Goal: Information Seeking & Learning: Get advice/opinions

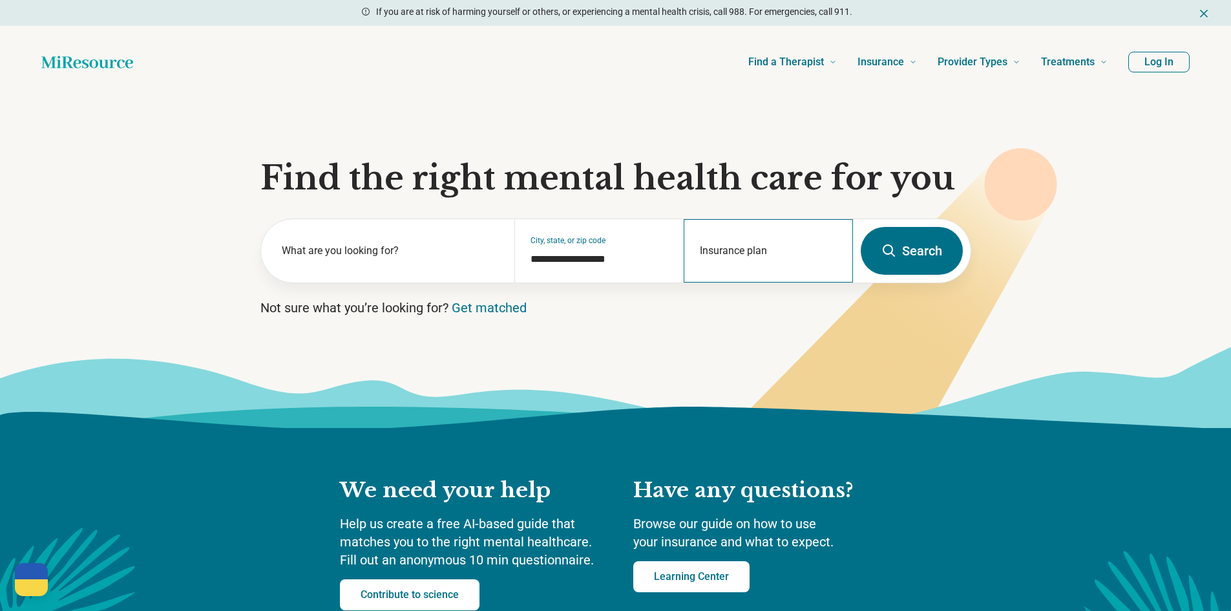
click at [764, 240] on div "Insurance plan" at bounding box center [768, 250] width 169 height 63
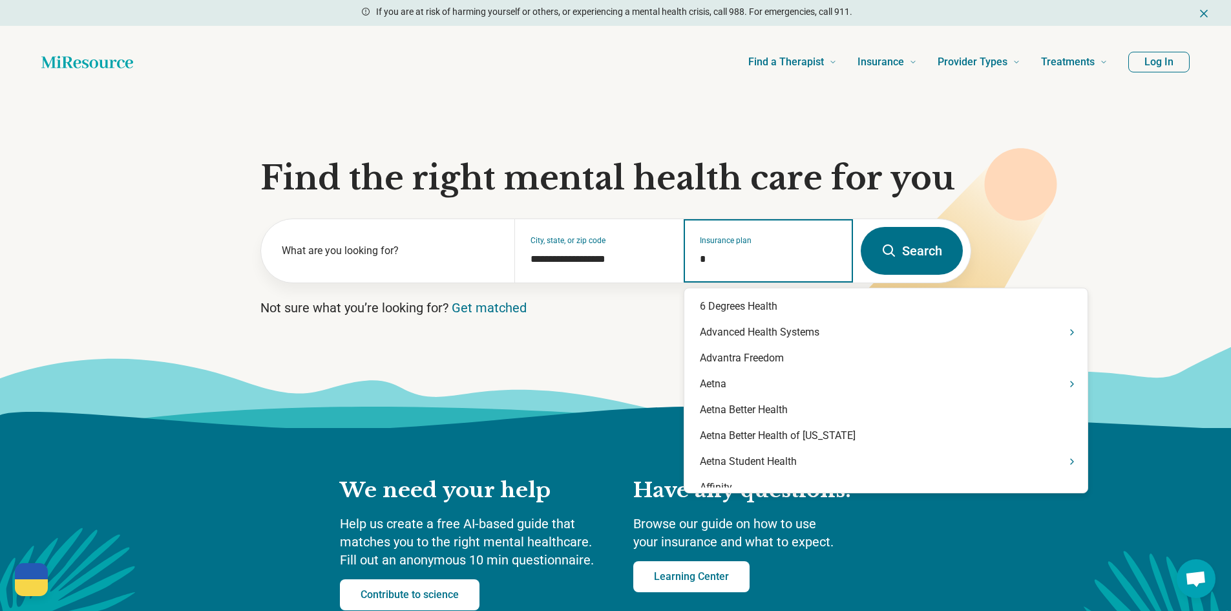
type input "**"
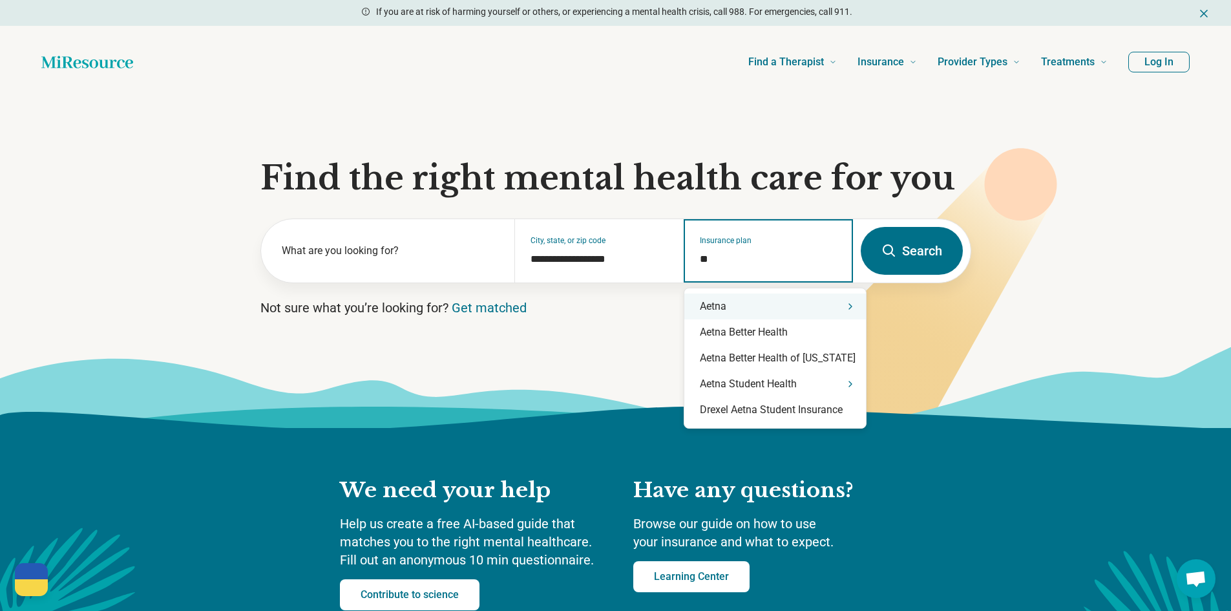
click at [772, 300] on div "Aetna" at bounding box center [775, 306] width 182 height 26
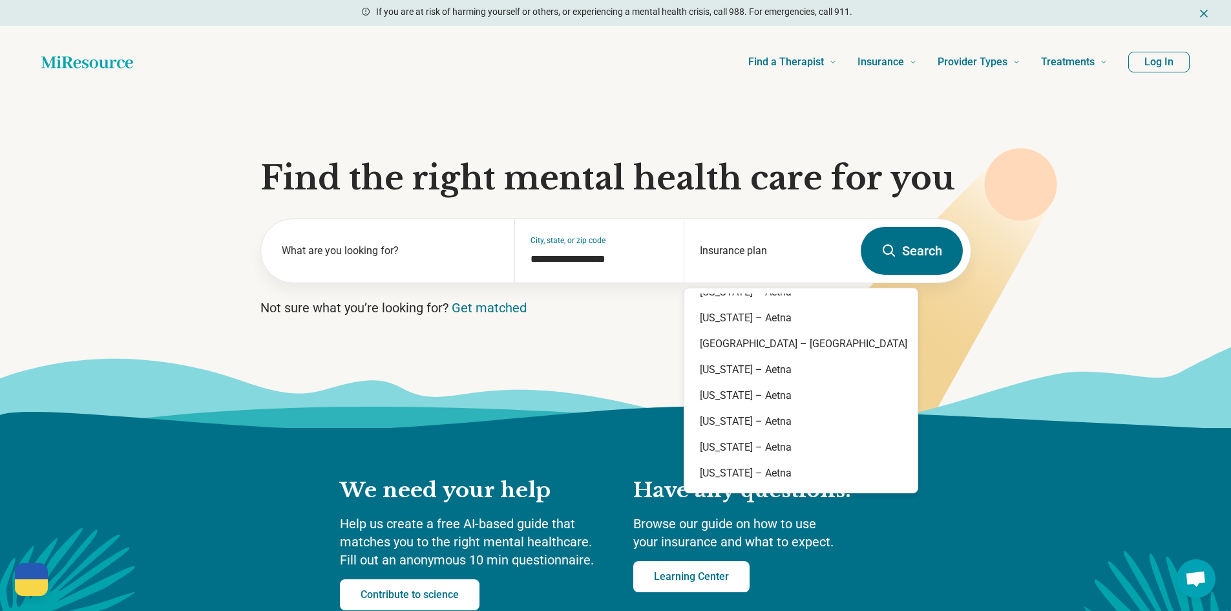
scroll to position [1034, 0]
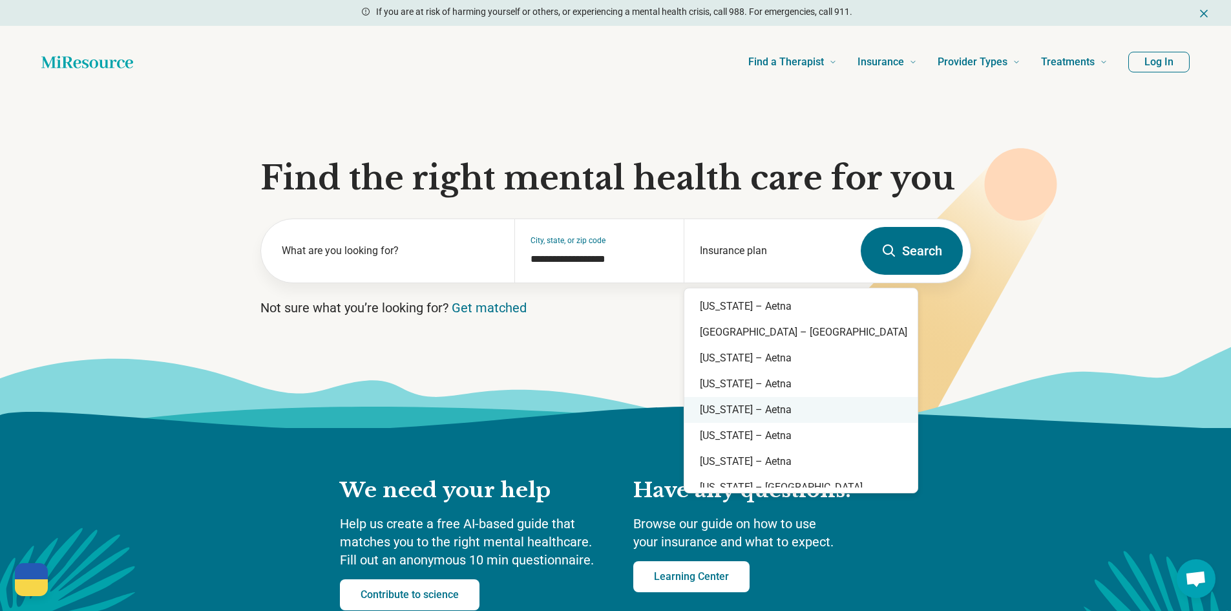
click at [749, 407] on div "[US_STATE] – Aetna" at bounding box center [800, 410] width 233 height 26
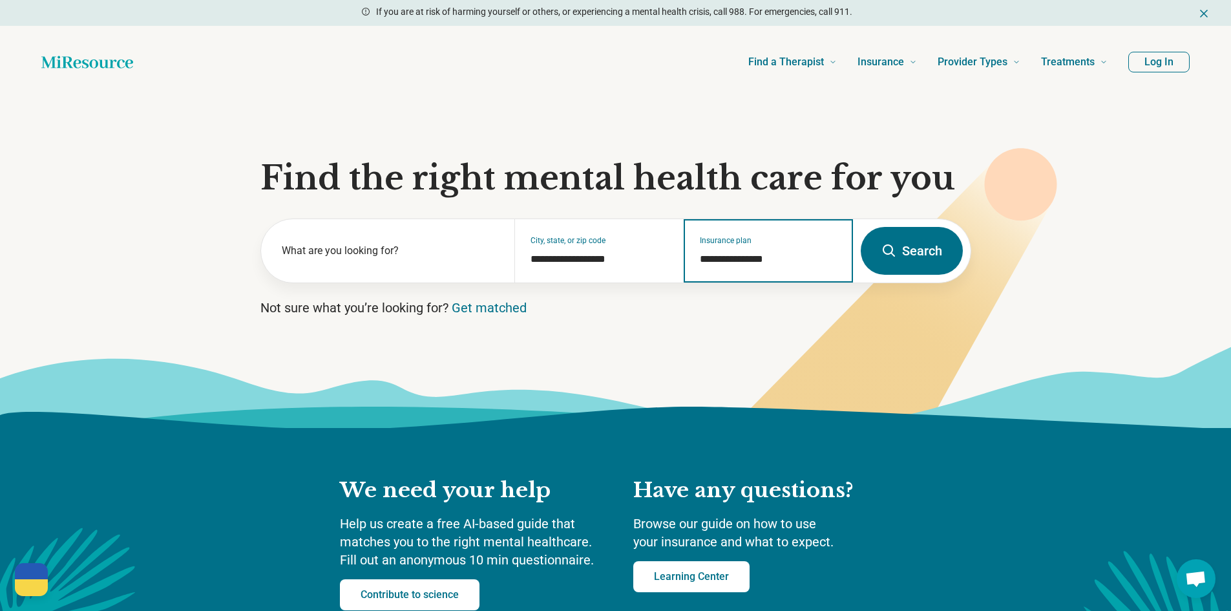
type input "**********"
click at [876, 266] on button "Search" at bounding box center [912, 251] width 102 height 48
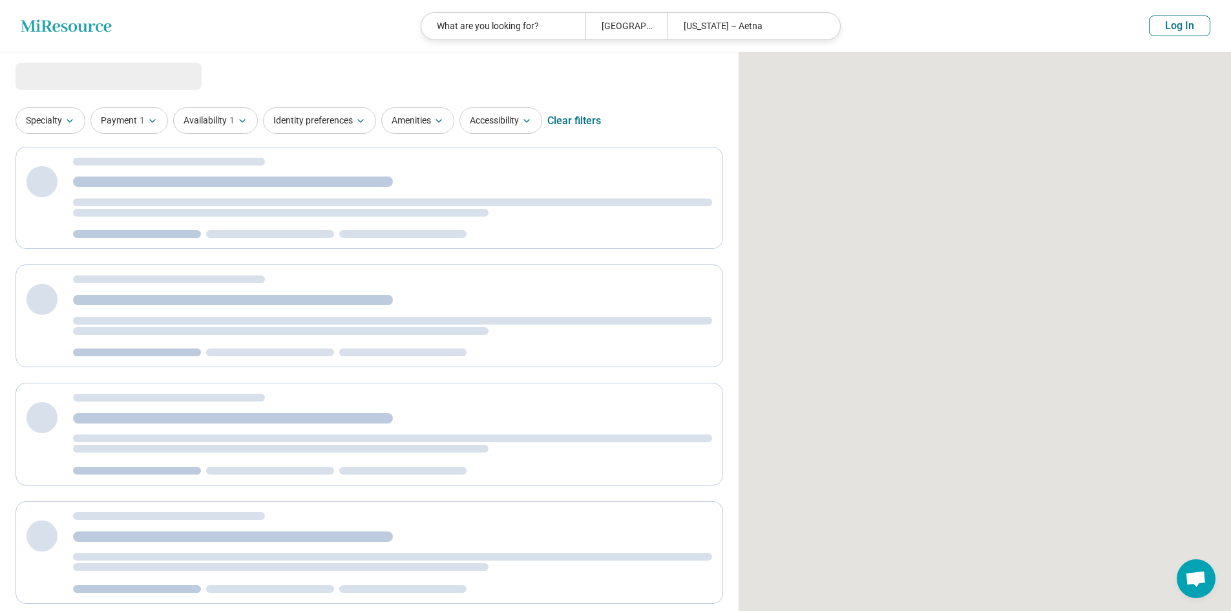
select select "***"
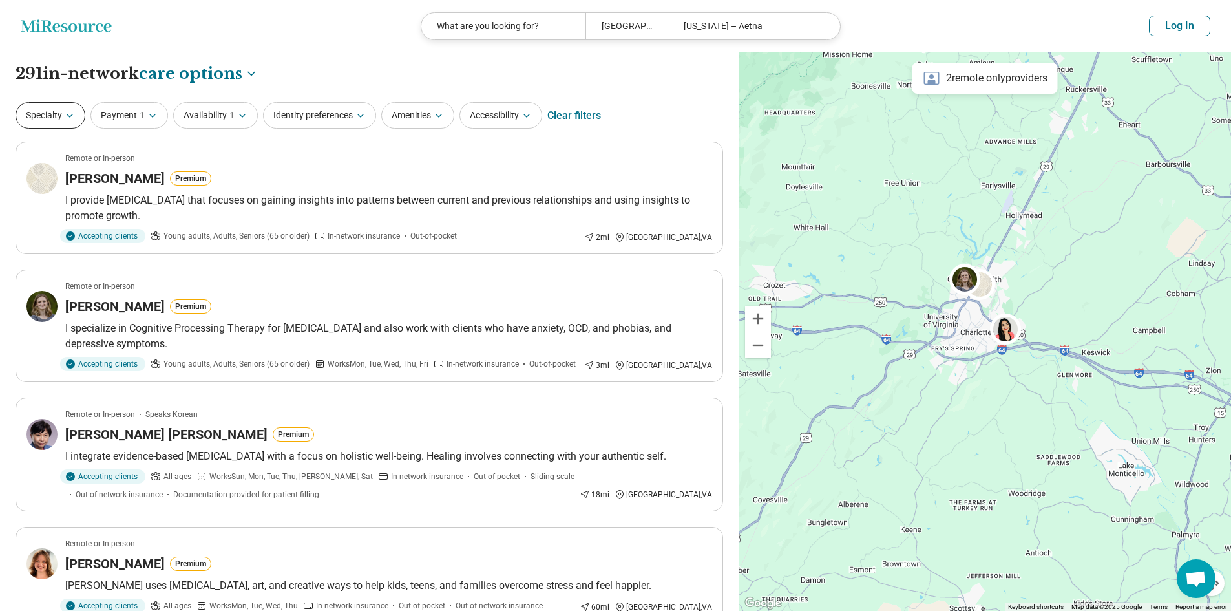
click at [64, 114] on button "Specialty" at bounding box center [51, 115] width 70 height 26
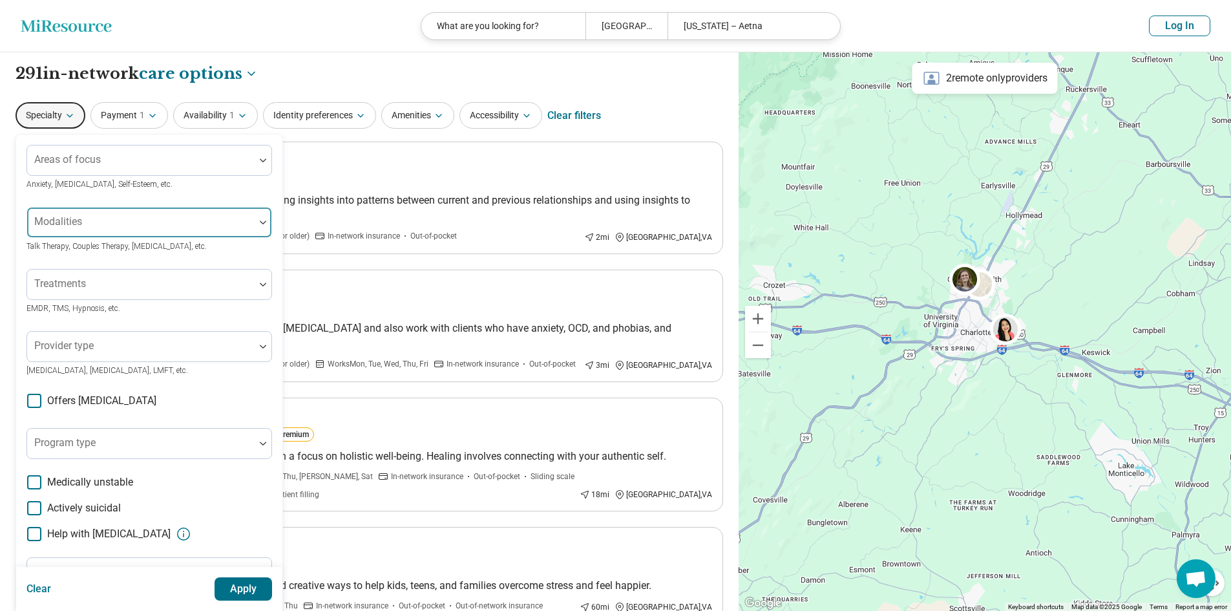
click at [138, 222] on div at bounding box center [140, 227] width 217 height 18
type input "*"
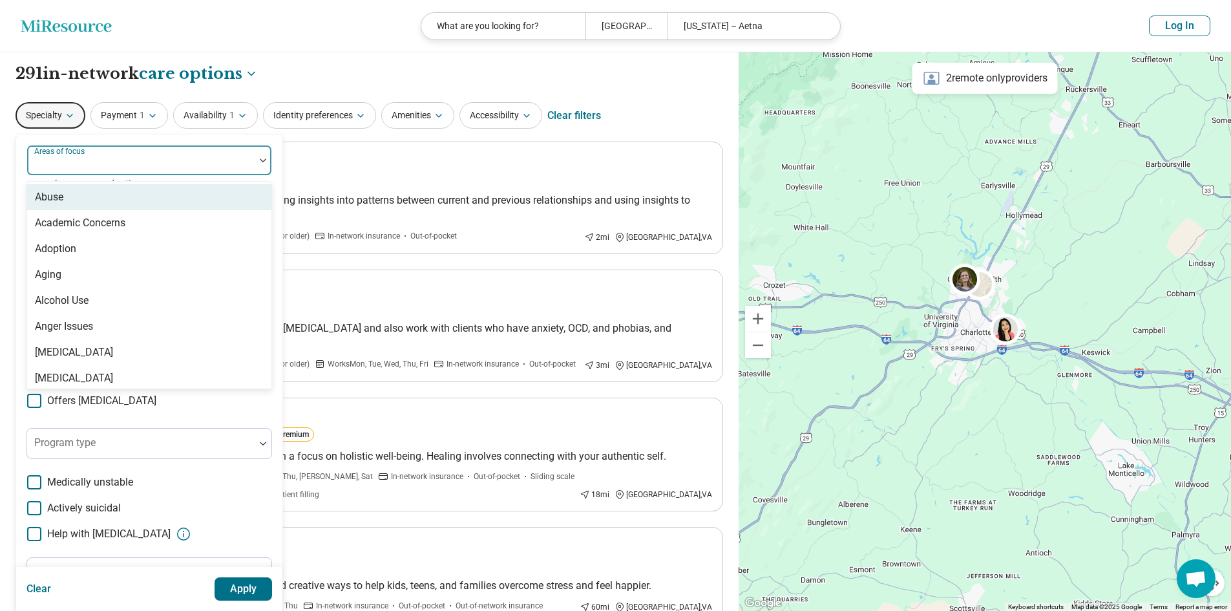
click at [47, 172] on div at bounding box center [140, 165] width 217 height 18
type input "*******"
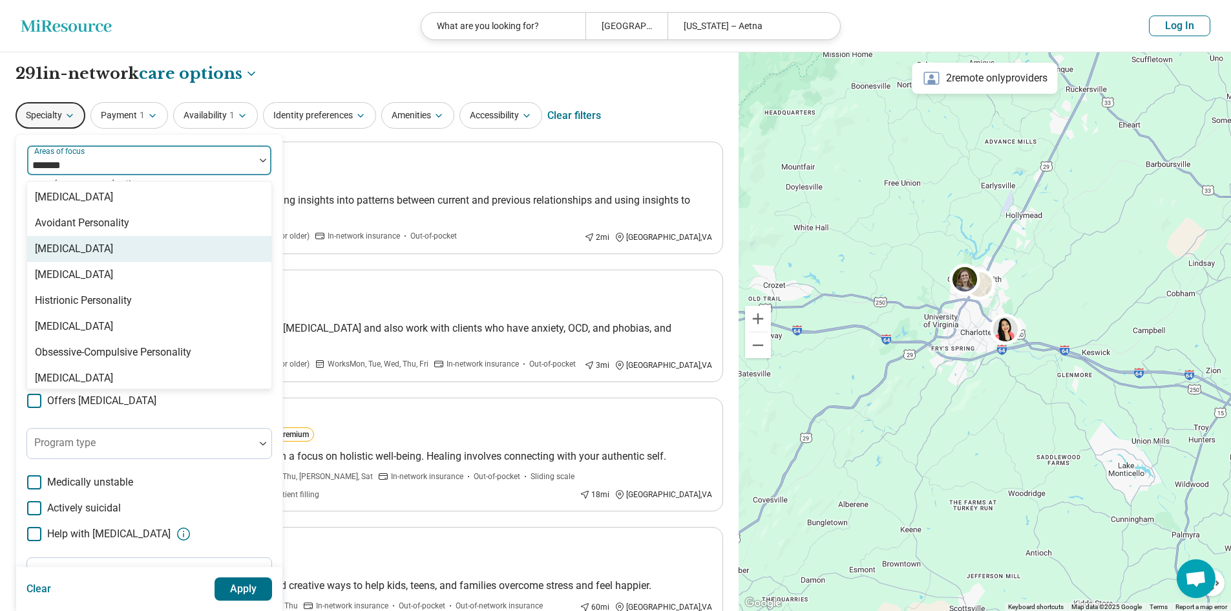
click at [108, 247] on div "[MEDICAL_DATA]" at bounding box center [74, 249] width 78 height 16
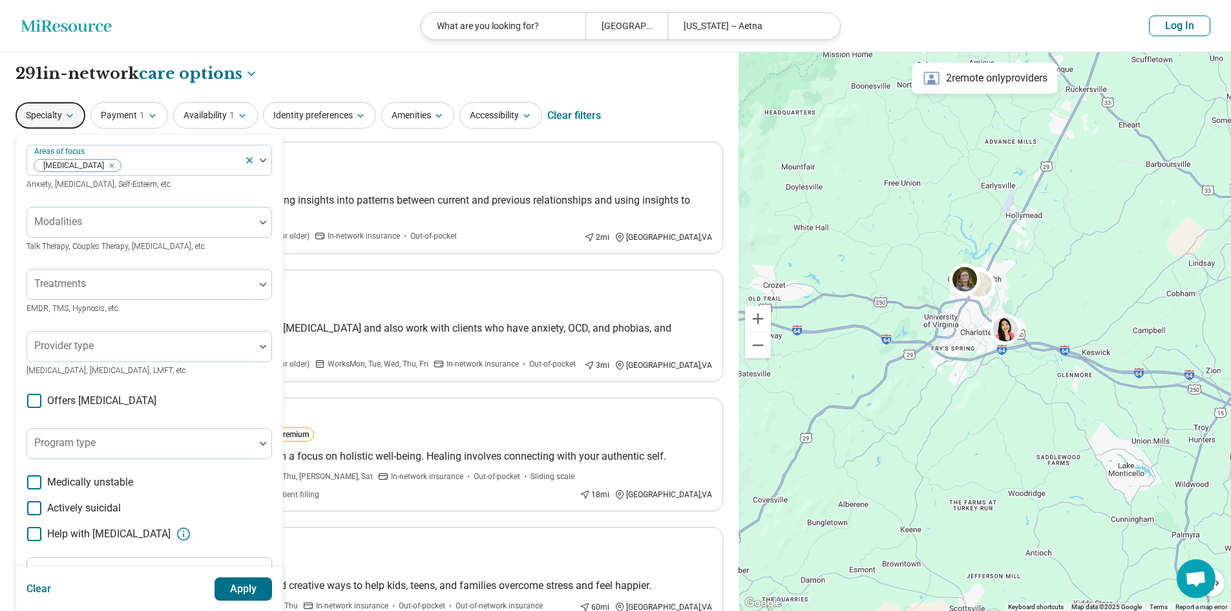
click at [158, 422] on div "Areas of focus [MEDICAL_DATA] Anxiety, [MEDICAL_DATA], Self-Esteem, etc. Modali…" at bounding box center [148, 397] width 245 height 505
click at [251, 593] on button "Apply" at bounding box center [243, 588] width 58 height 23
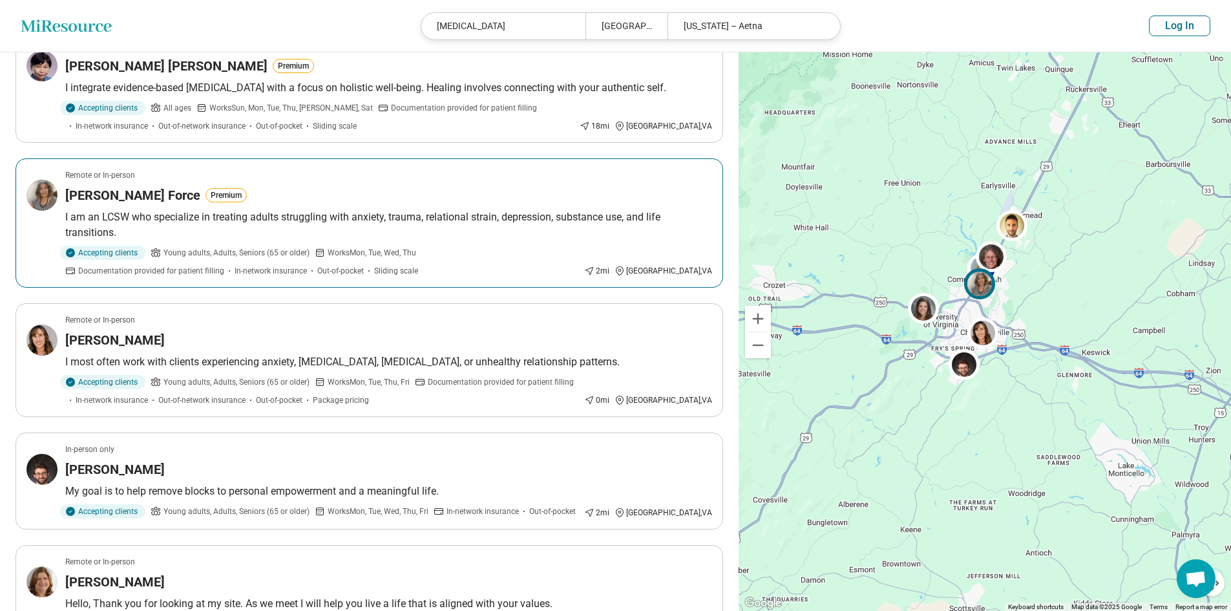
scroll to position [129, 0]
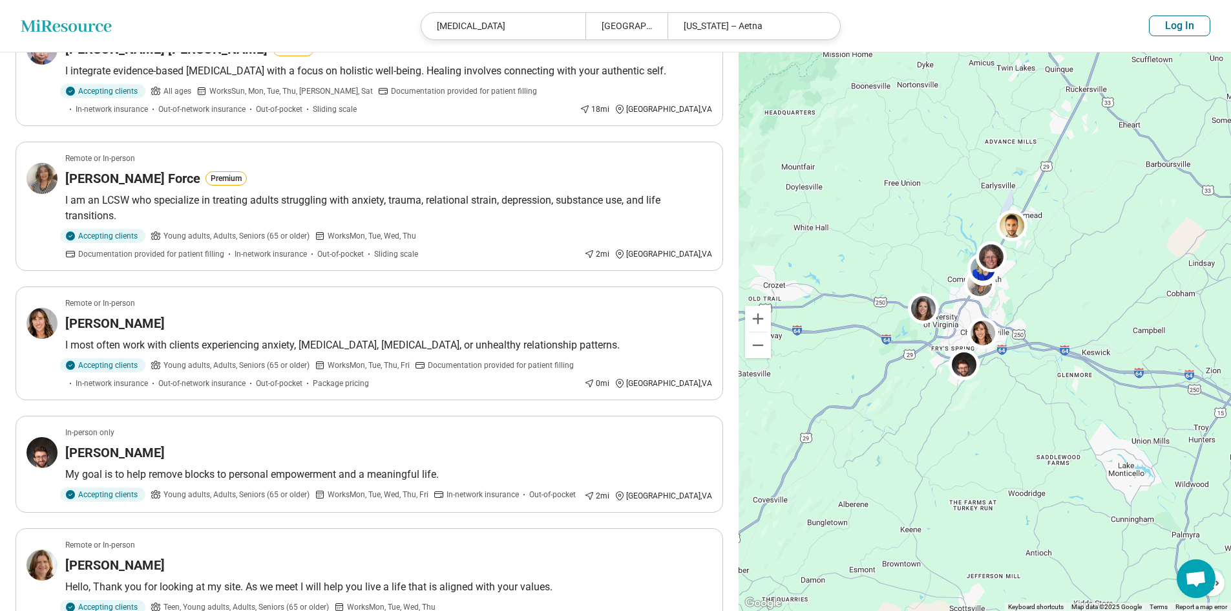
click at [1182, 23] on button "Log In" at bounding box center [1179, 26] width 61 height 21
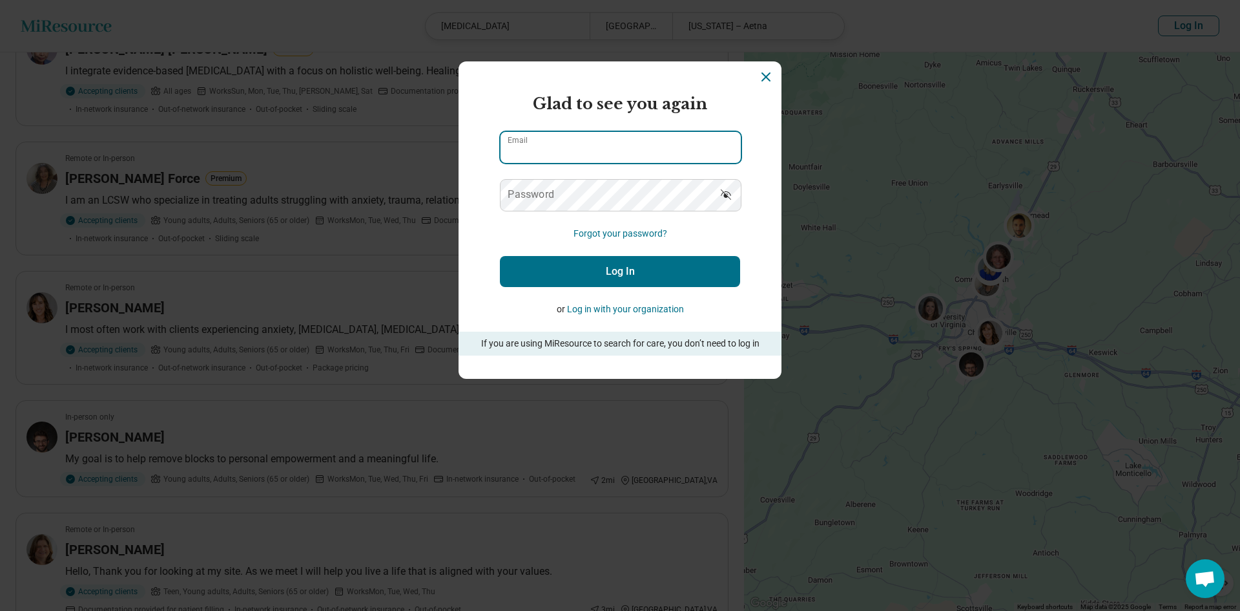
click at [627, 148] on input "Email" at bounding box center [621, 147] width 240 height 31
type input "**********"
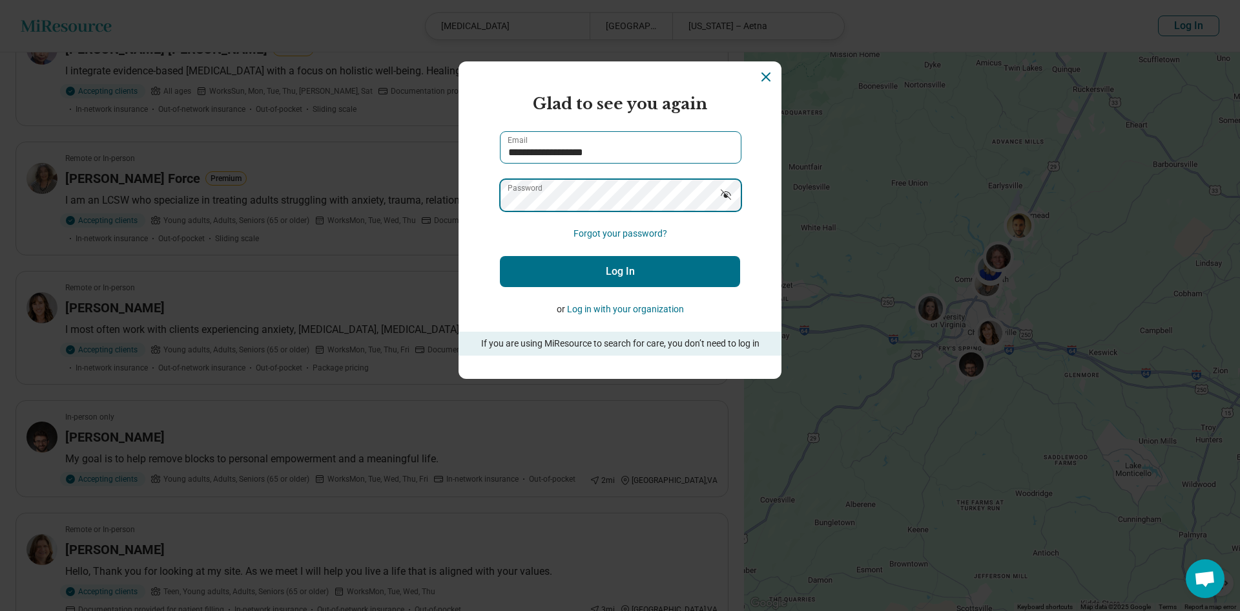
click at [500, 256] on button "Log In" at bounding box center [620, 271] width 240 height 31
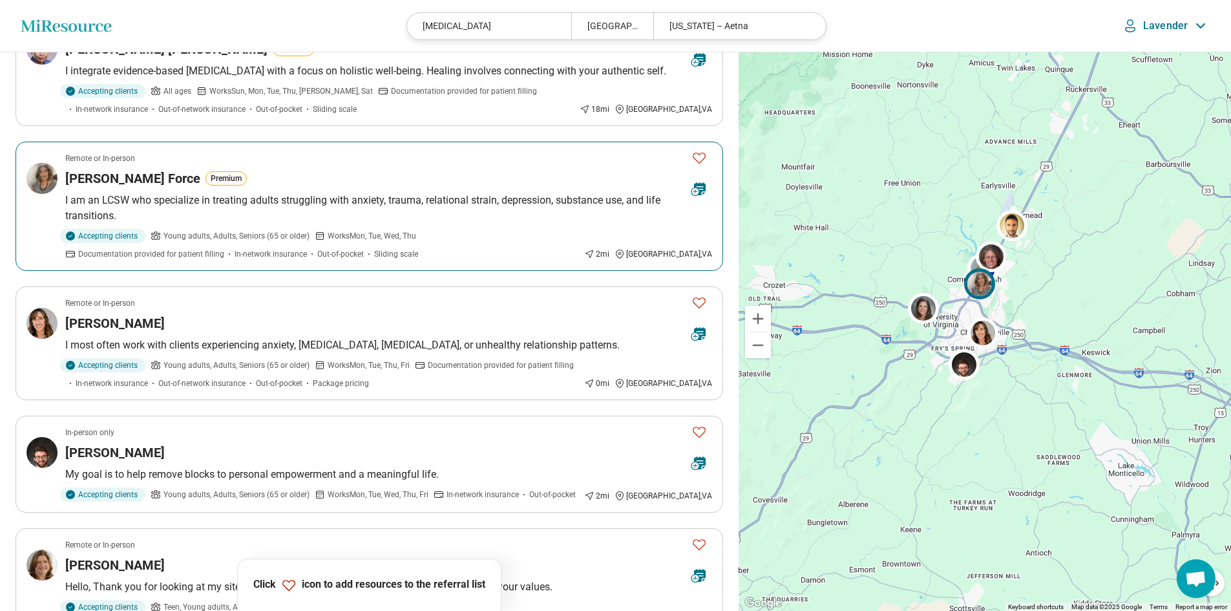
click at [700, 165] on icon "Favorite" at bounding box center [699, 158] width 16 height 16
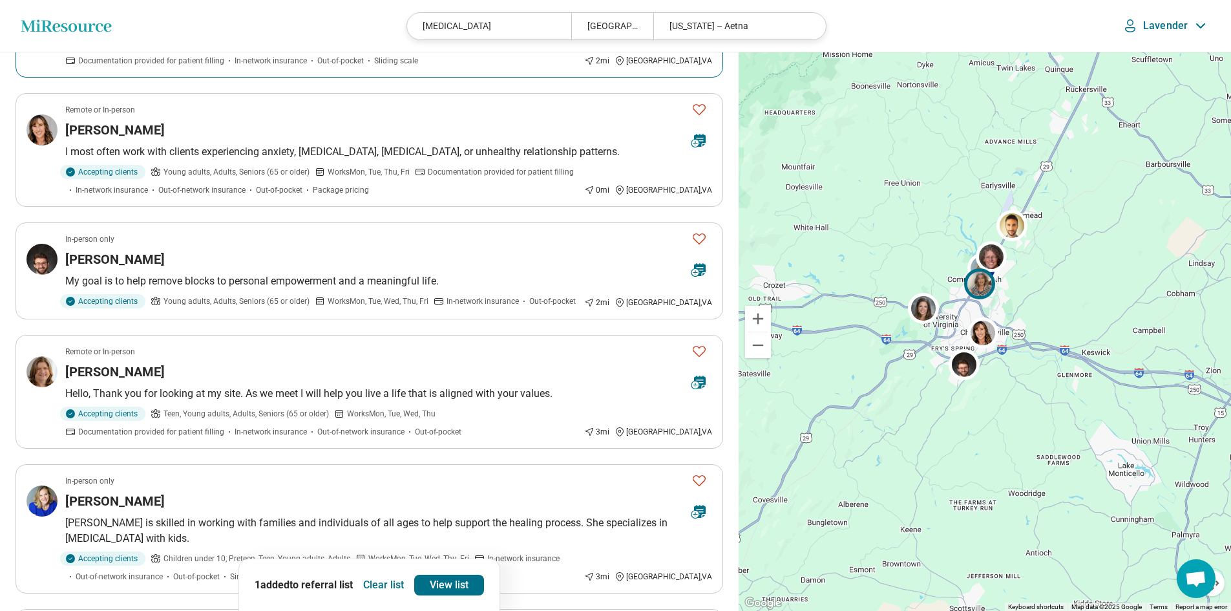
scroll to position [323, 0]
click at [696, 116] on icon "Favorite" at bounding box center [699, 109] width 16 height 16
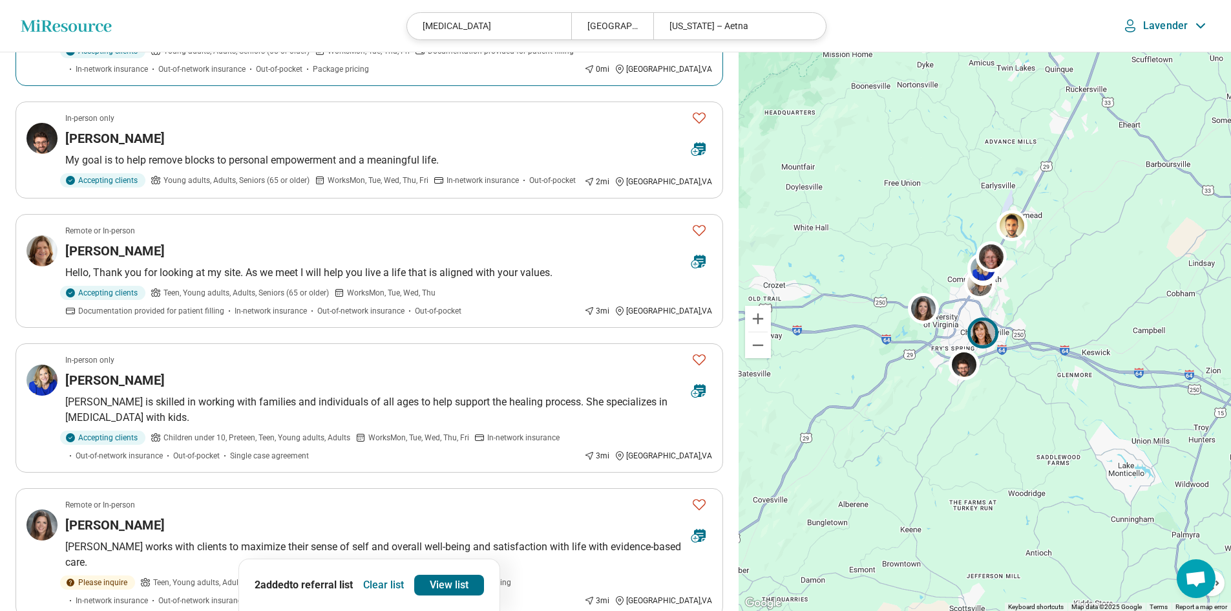
scroll to position [452, 0]
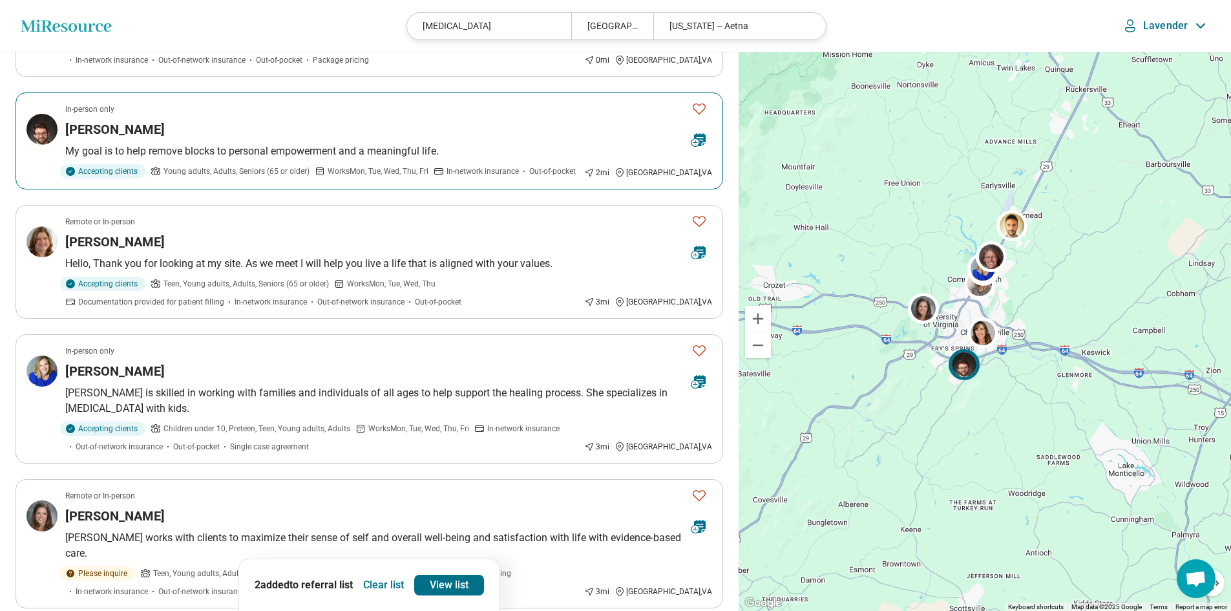
click at [510, 138] on div "[PERSON_NAME]" at bounding box center [373, 129] width 616 height 18
click at [700, 116] on button "Favorite" at bounding box center [699, 109] width 26 height 26
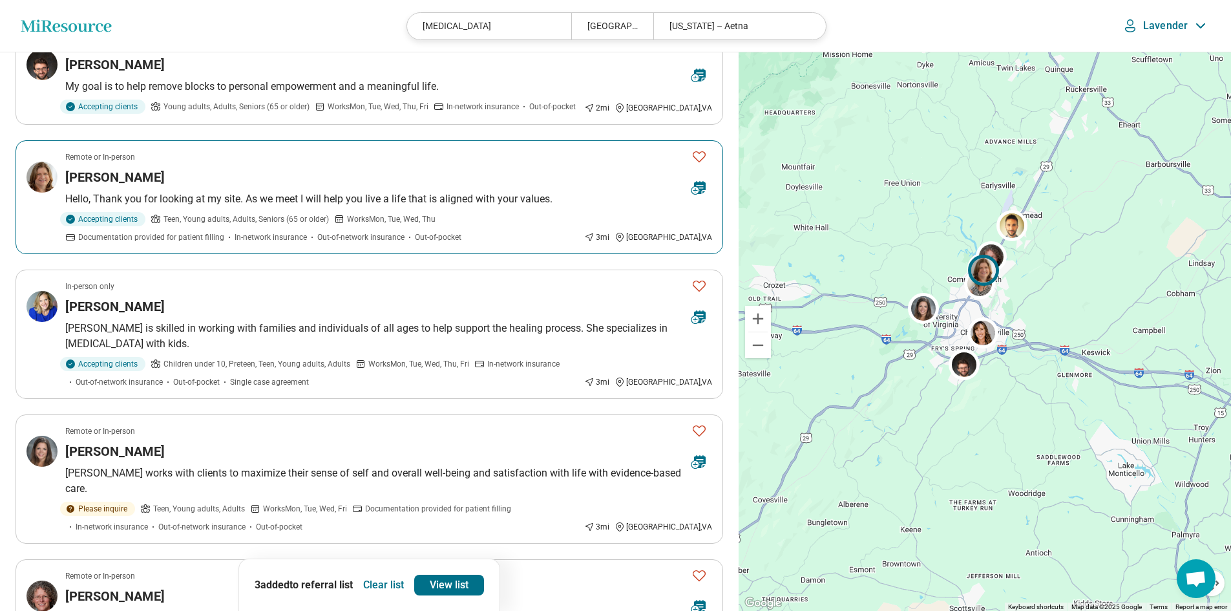
click at [620, 185] on div "[PERSON_NAME]" at bounding box center [373, 177] width 616 height 18
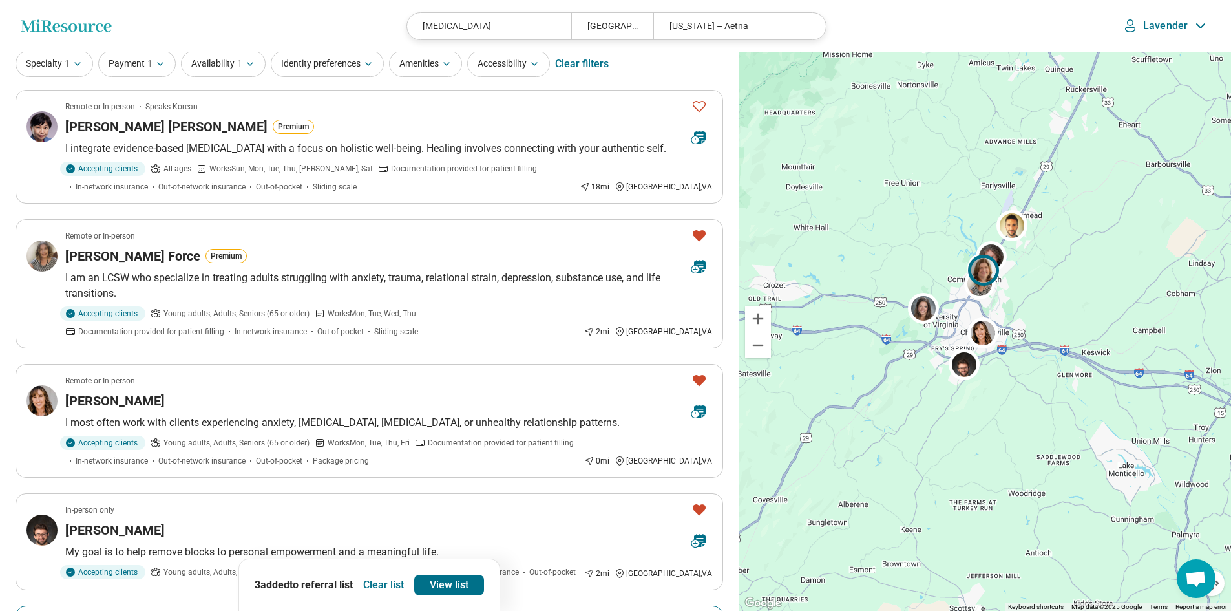
scroll to position [0, 0]
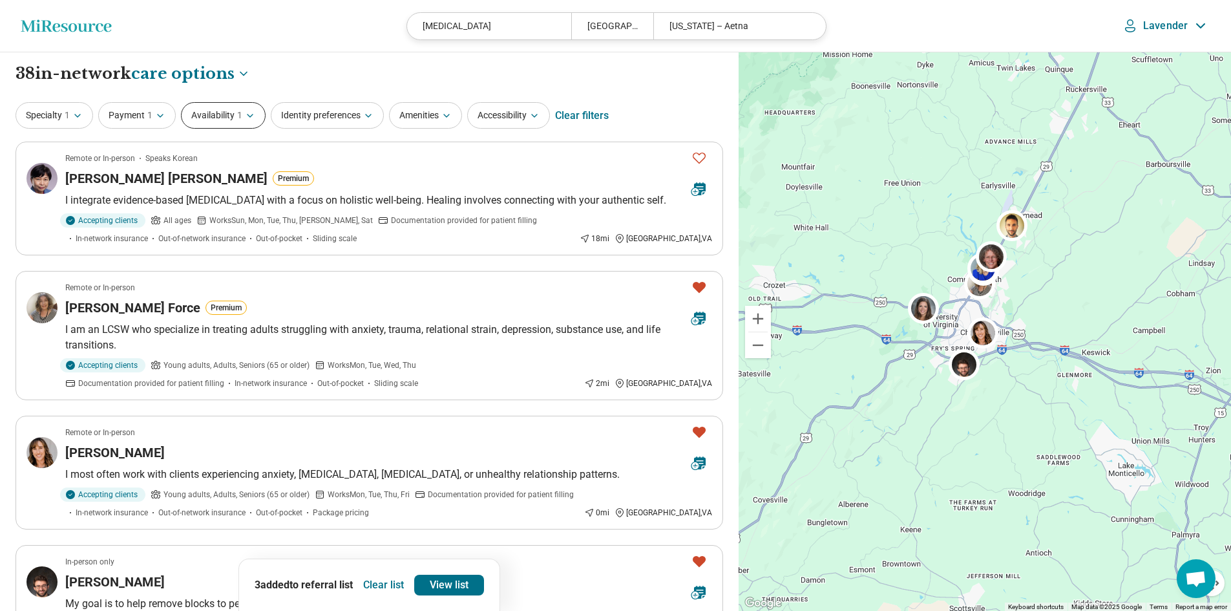
click at [221, 111] on button "Availability 1" at bounding box center [223, 115] width 85 height 26
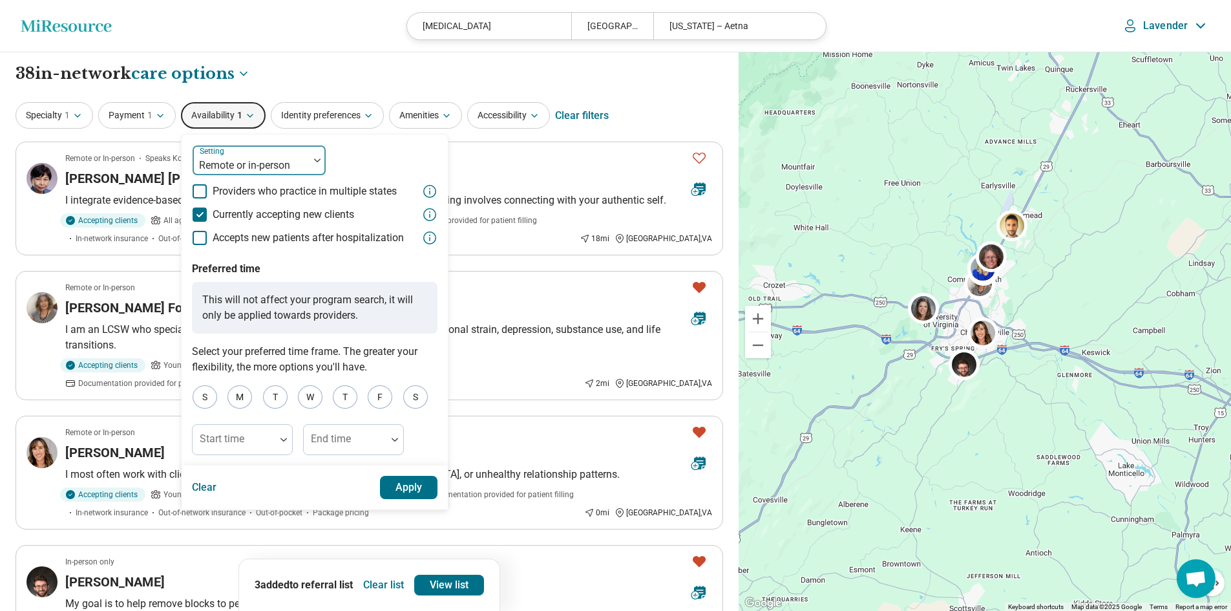
click at [248, 162] on div at bounding box center [251, 165] width 106 height 18
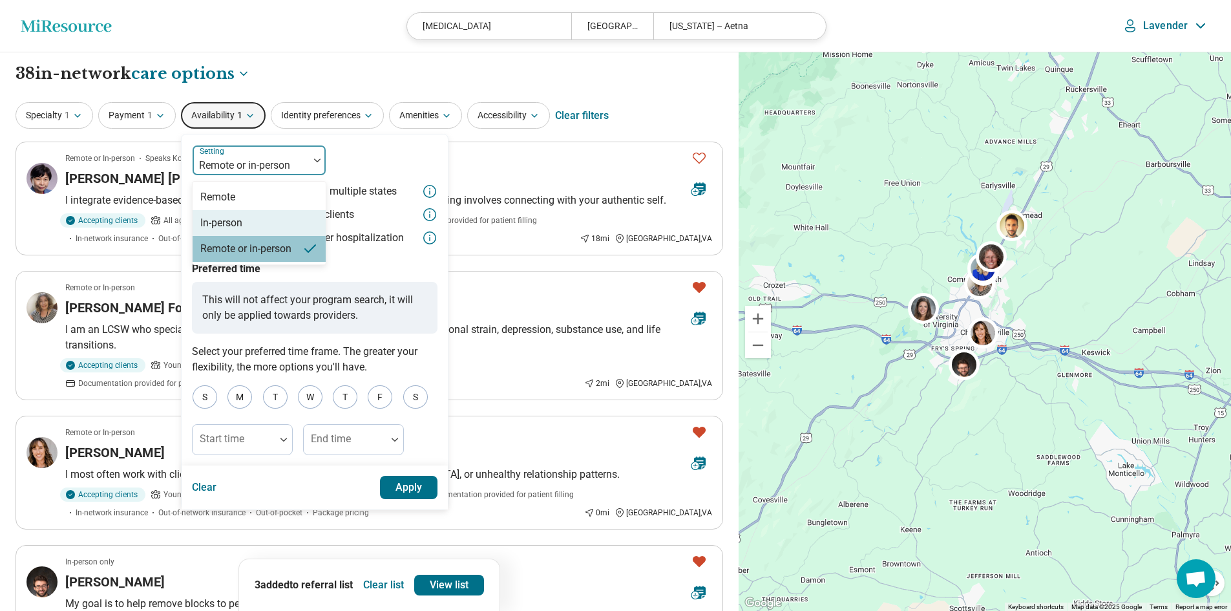
click at [242, 224] on div "In-person" at bounding box center [221, 223] width 42 height 16
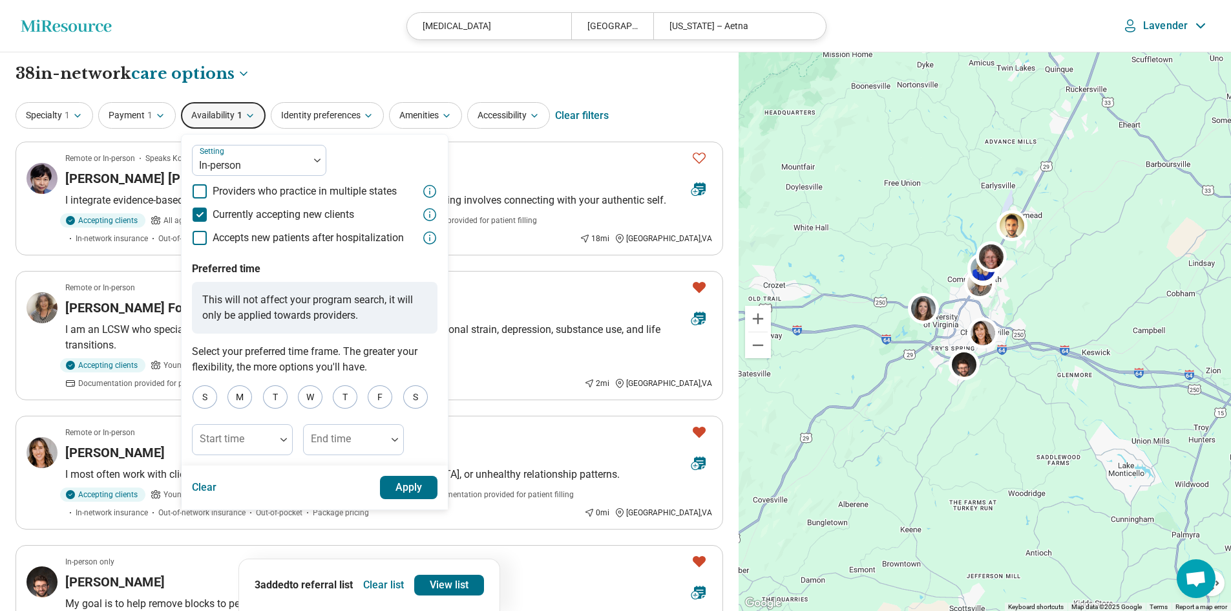
click at [413, 481] on button "Apply" at bounding box center [409, 486] width 58 height 23
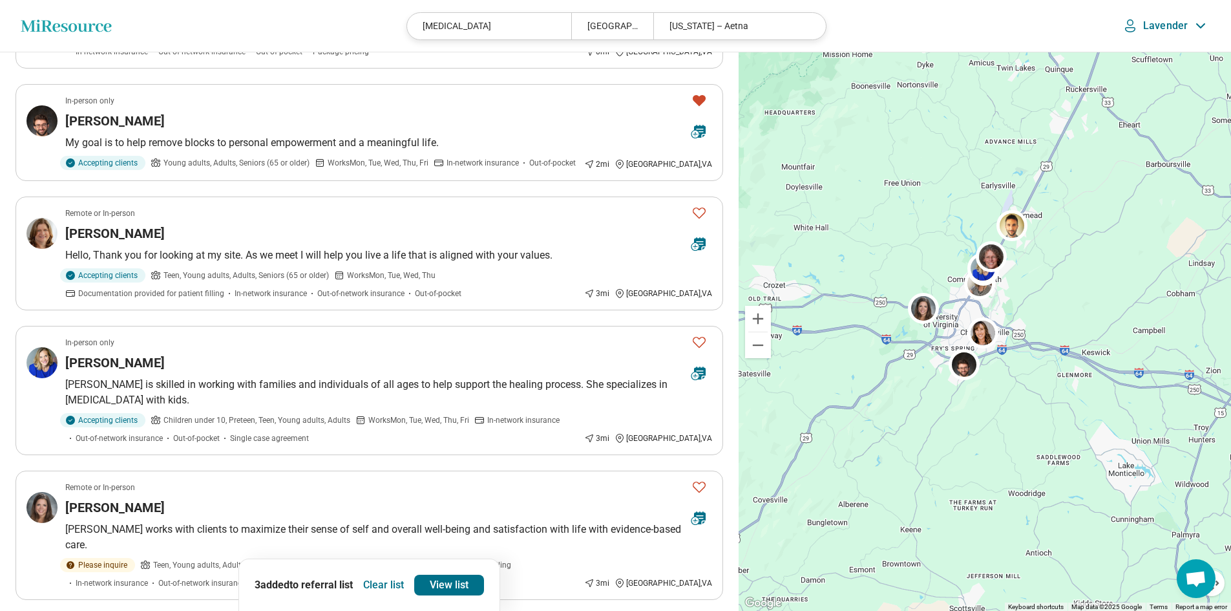
scroll to position [388, 0]
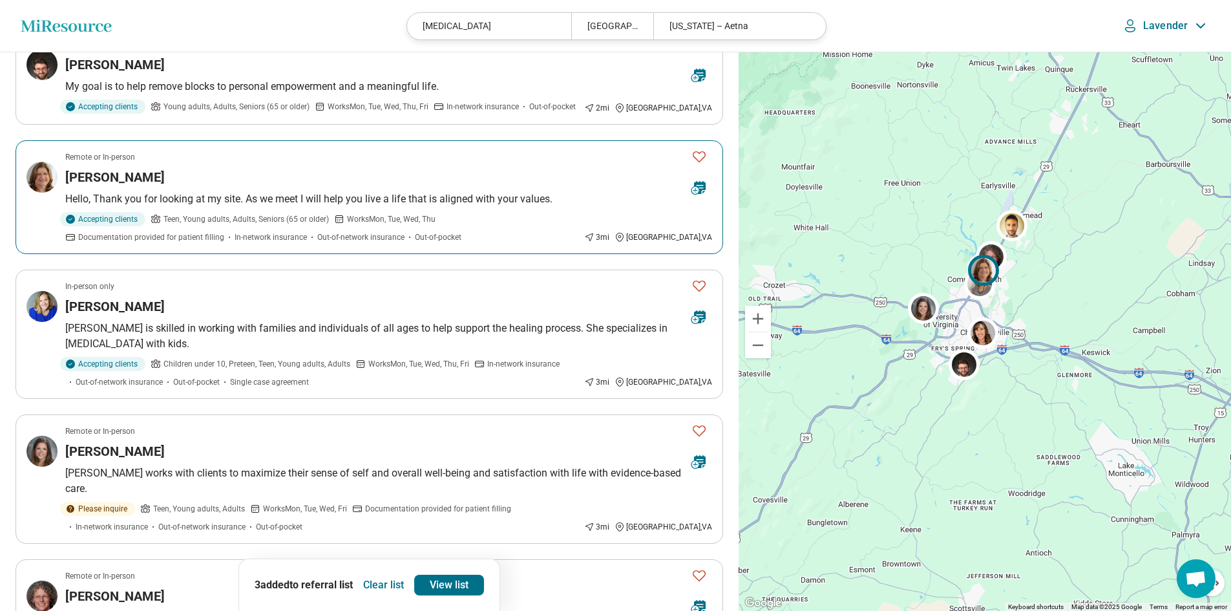
click at [612, 213] on div "Accepting clients Teen, Young adults, Adults, Seniors (65 or older) Works Mon, …" at bounding box center [388, 227] width 647 height 31
click at [699, 152] on icon "Favorite" at bounding box center [699, 157] width 16 height 16
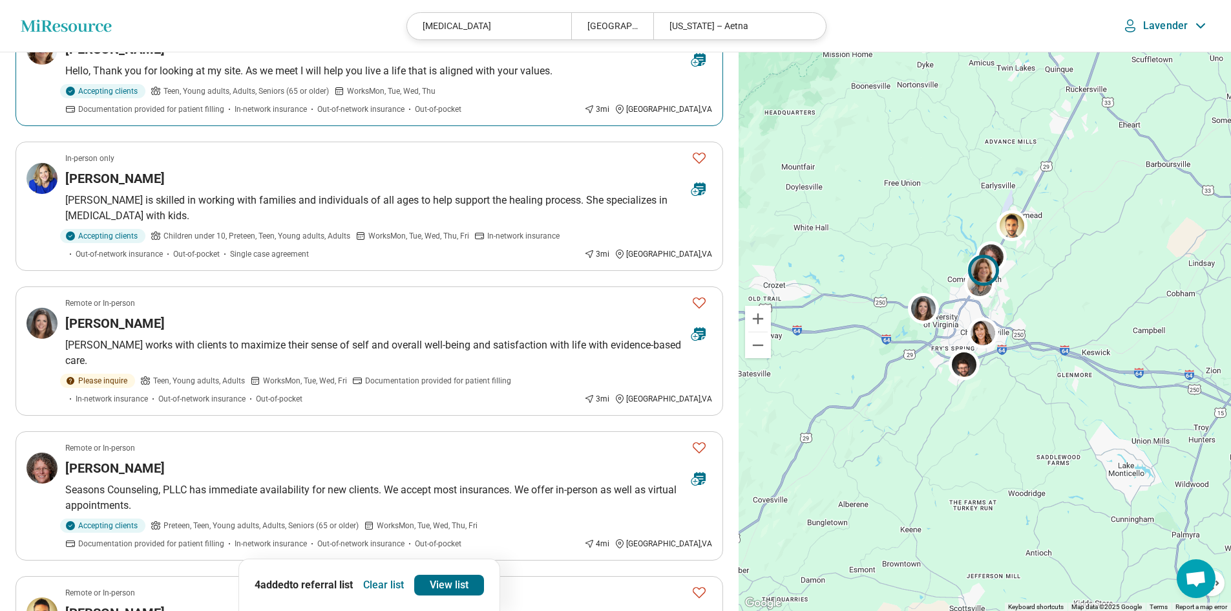
scroll to position [517, 0]
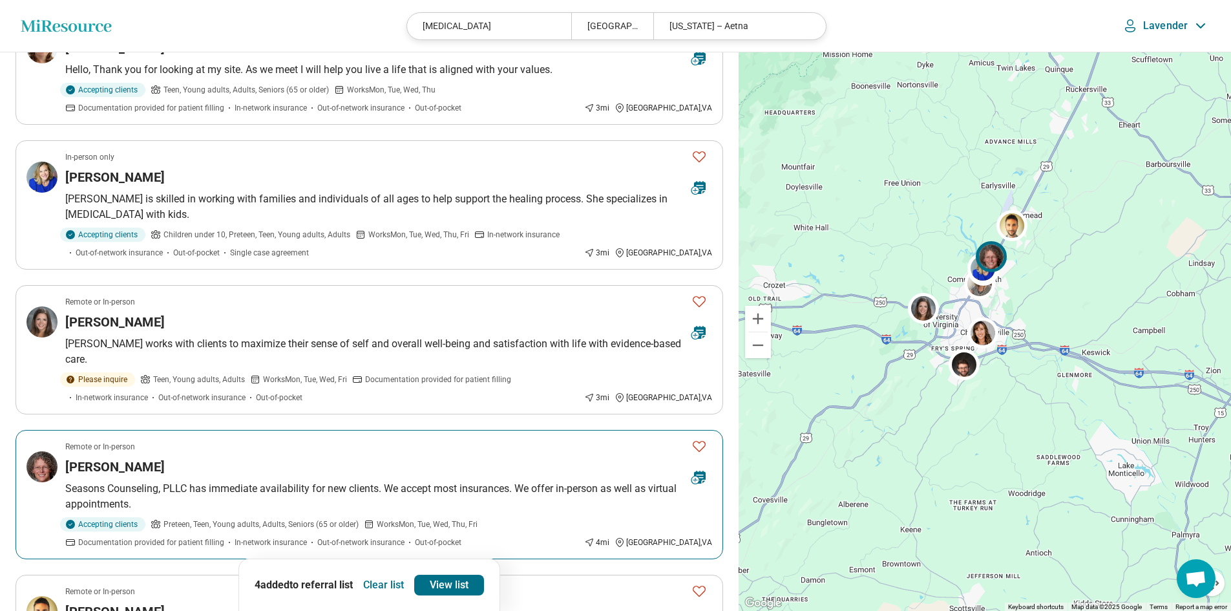
click at [698, 448] on icon "Favorite" at bounding box center [699, 446] width 16 height 16
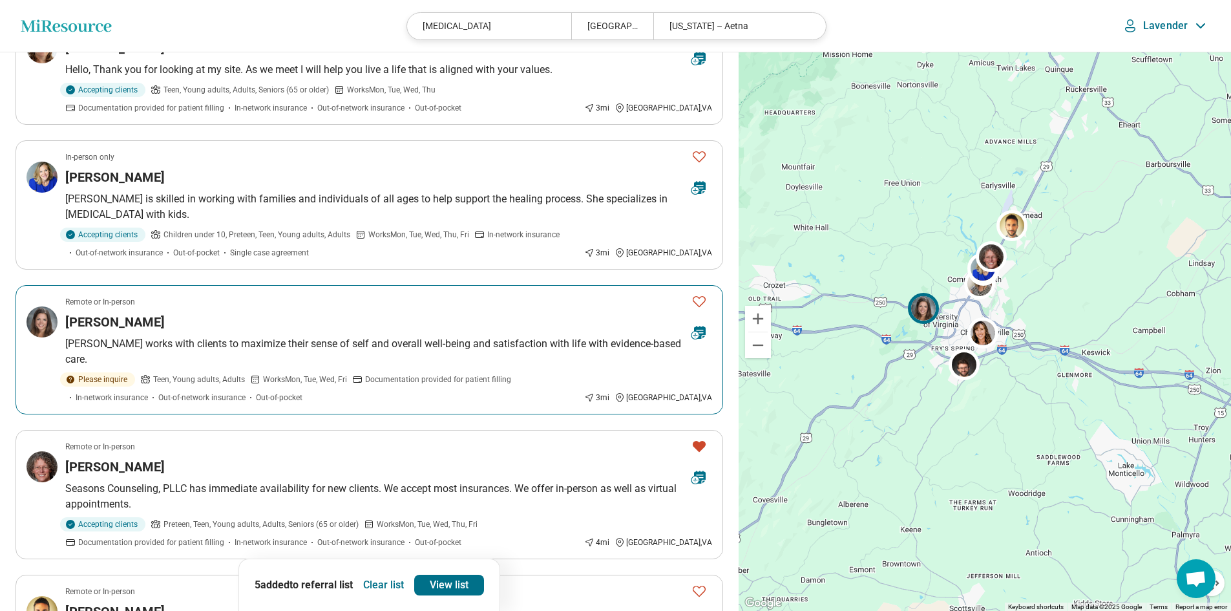
scroll to position [646, 0]
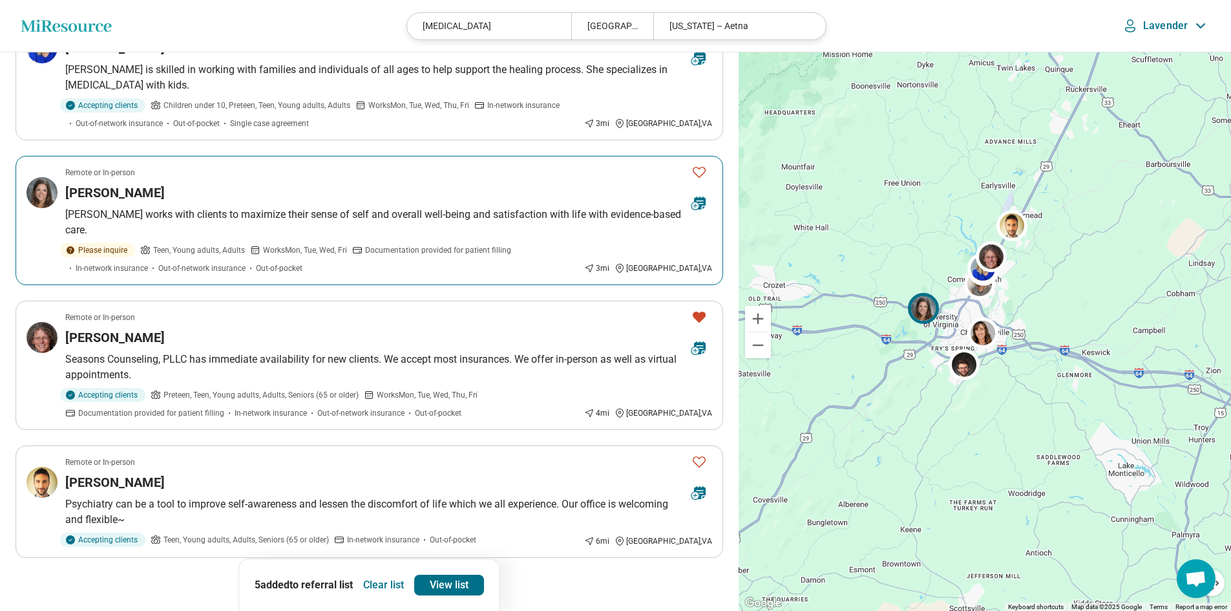
click at [601, 201] on div "[PERSON_NAME]" at bounding box center [373, 192] width 616 height 18
click at [698, 166] on icon "Favorite" at bounding box center [699, 172] width 16 height 16
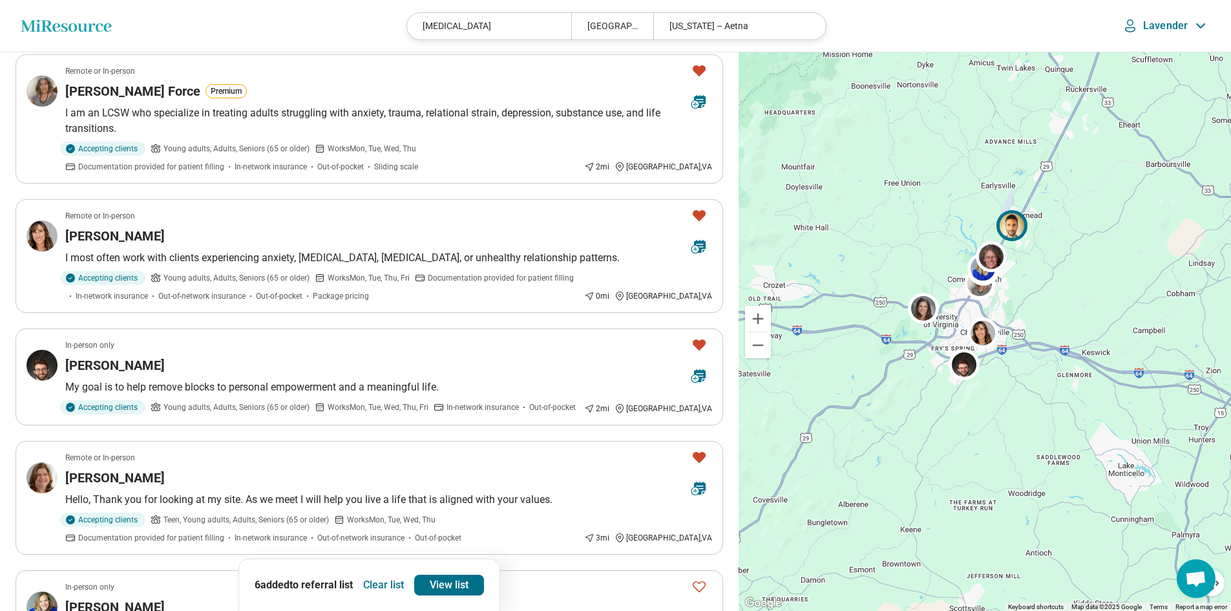
scroll to position [0, 0]
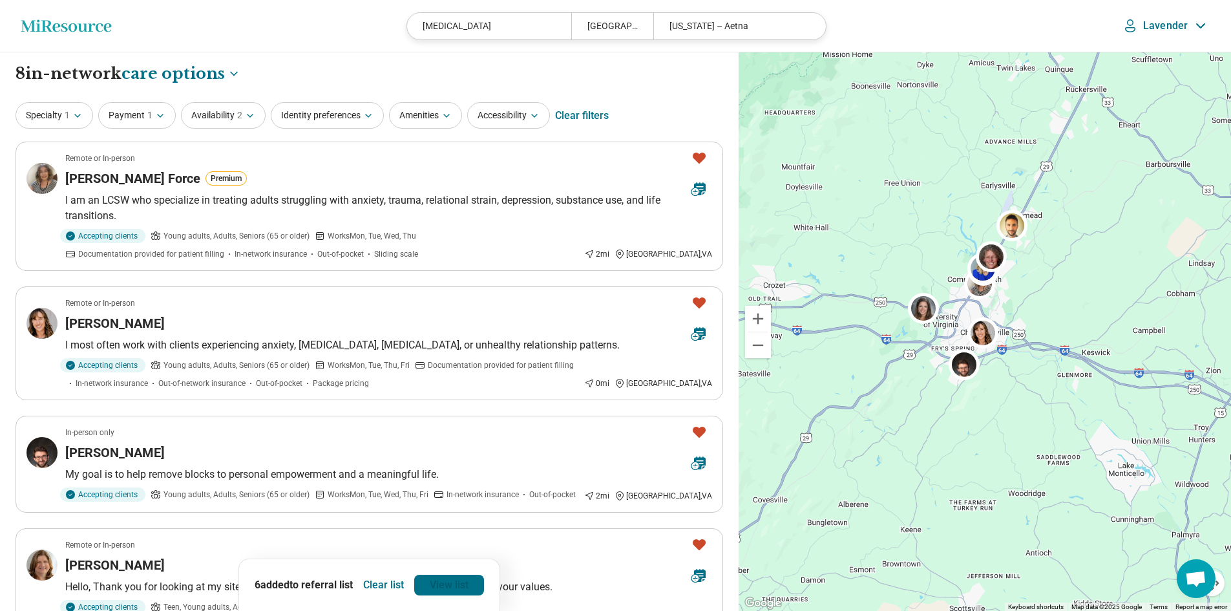
click at [474, 585] on link "View list" at bounding box center [449, 584] width 70 height 21
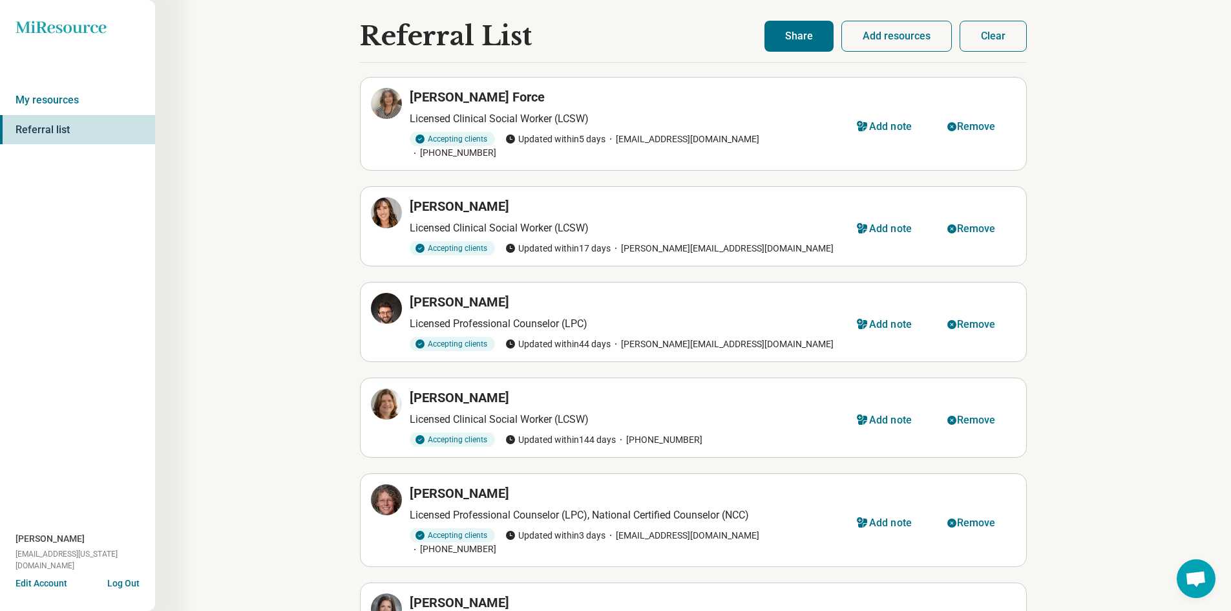
click at [804, 45] on button "Share" at bounding box center [798, 36] width 69 height 31
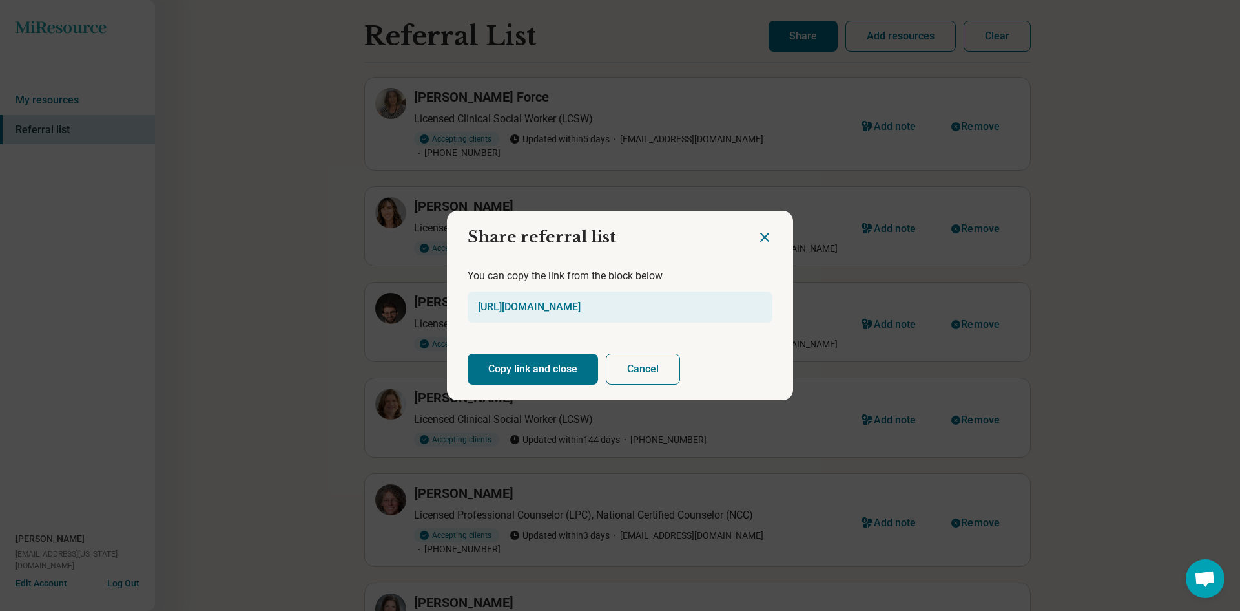
click at [530, 368] on button "Copy link and close" at bounding box center [533, 368] width 131 height 31
